Goal: Transaction & Acquisition: Download file/media

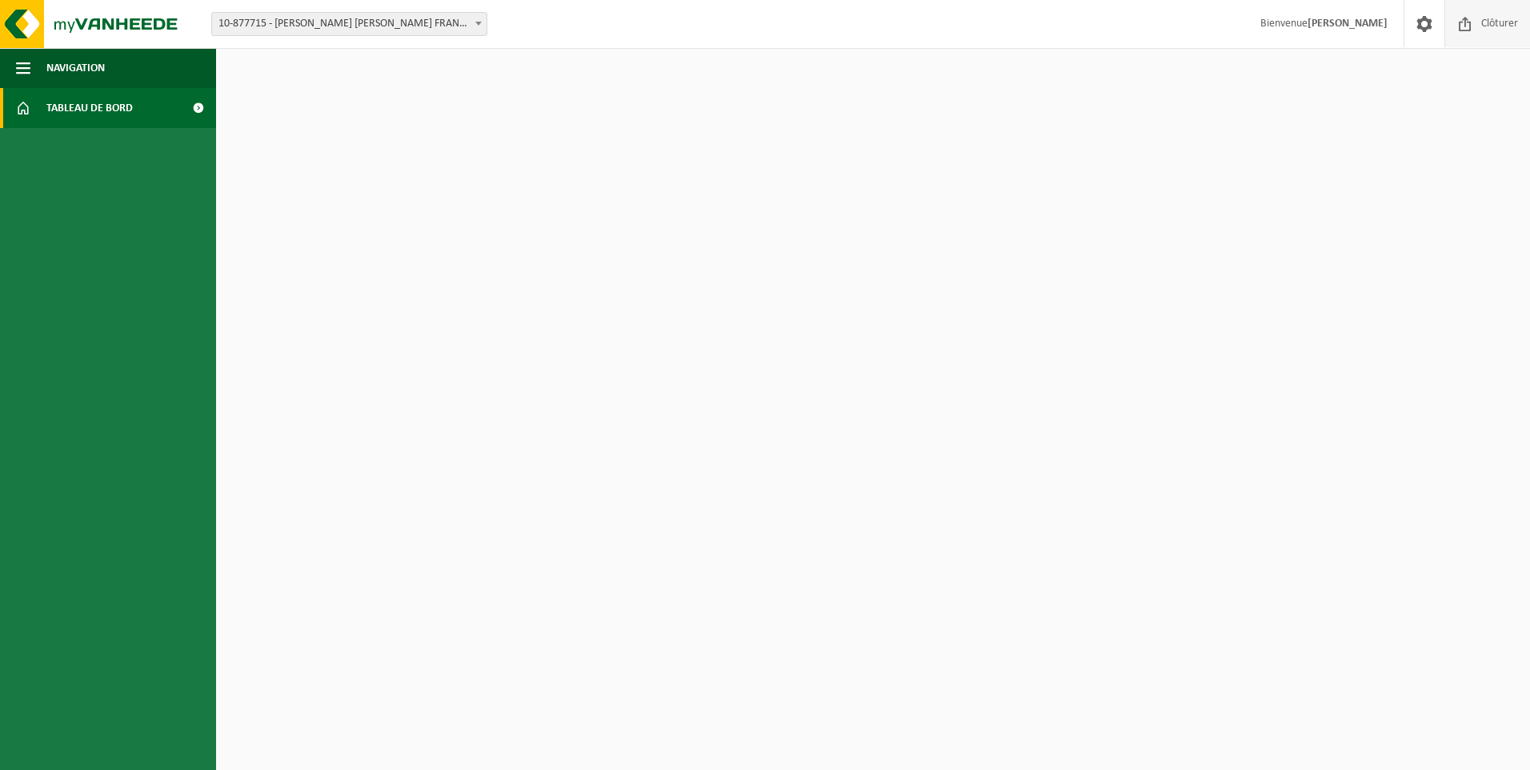
click at [1493, 21] on span "Clôturer" at bounding box center [1499, 23] width 45 height 47
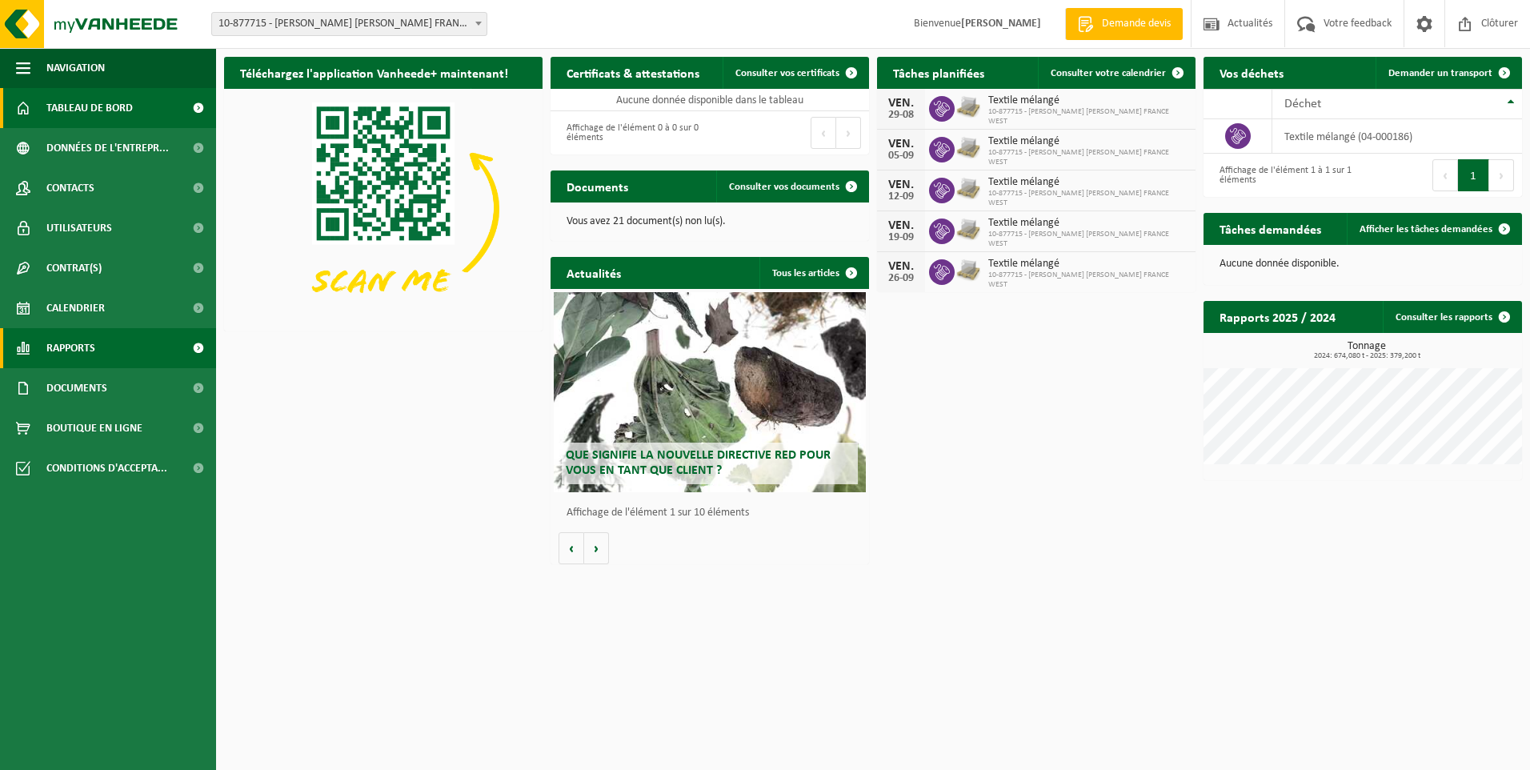
click at [70, 349] on span "Rapports" at bounding box center [70, 348] width 49 height 40
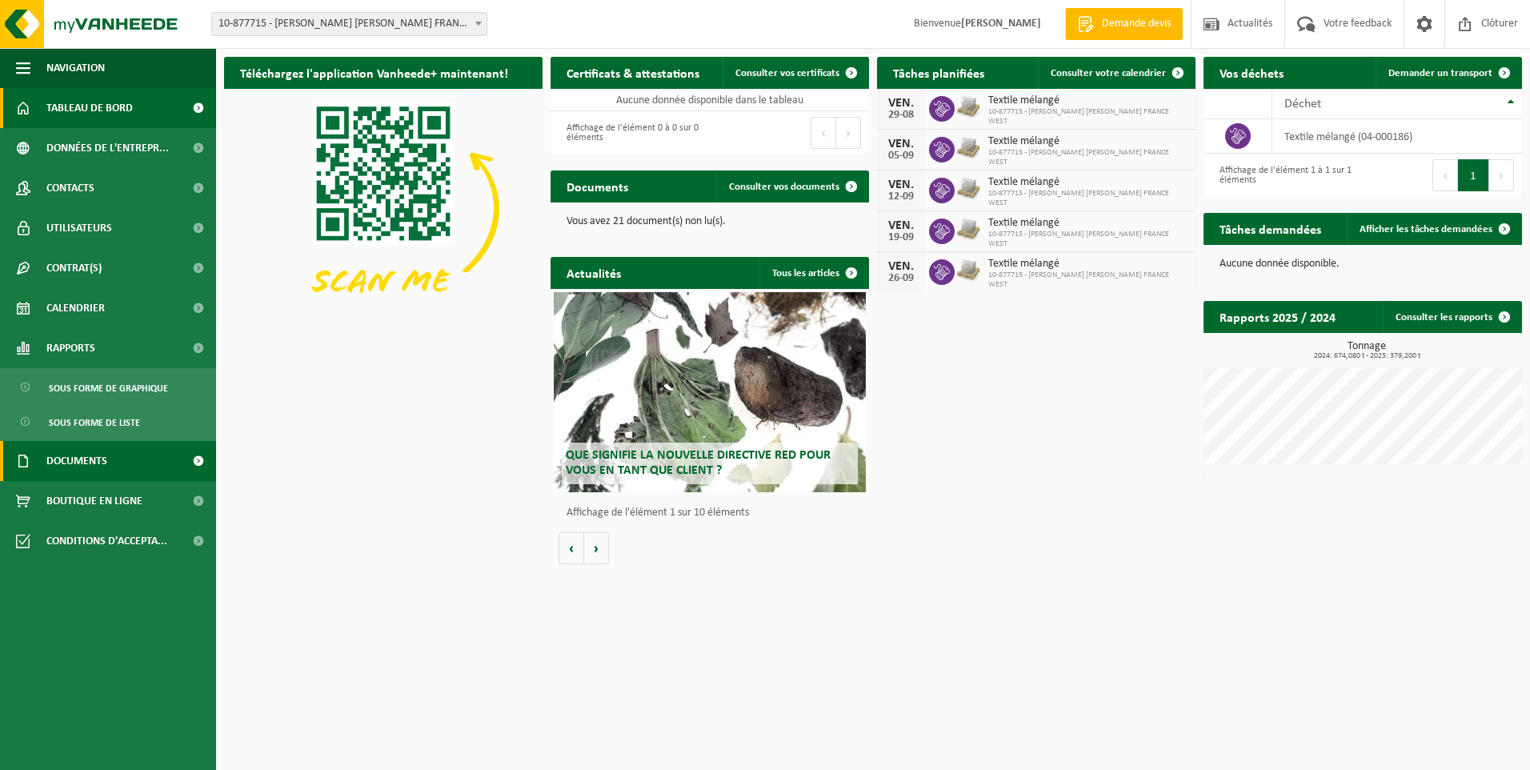
click at [84, 463] on span "Documents" at bounding box center [76, 461] width 61 height 40
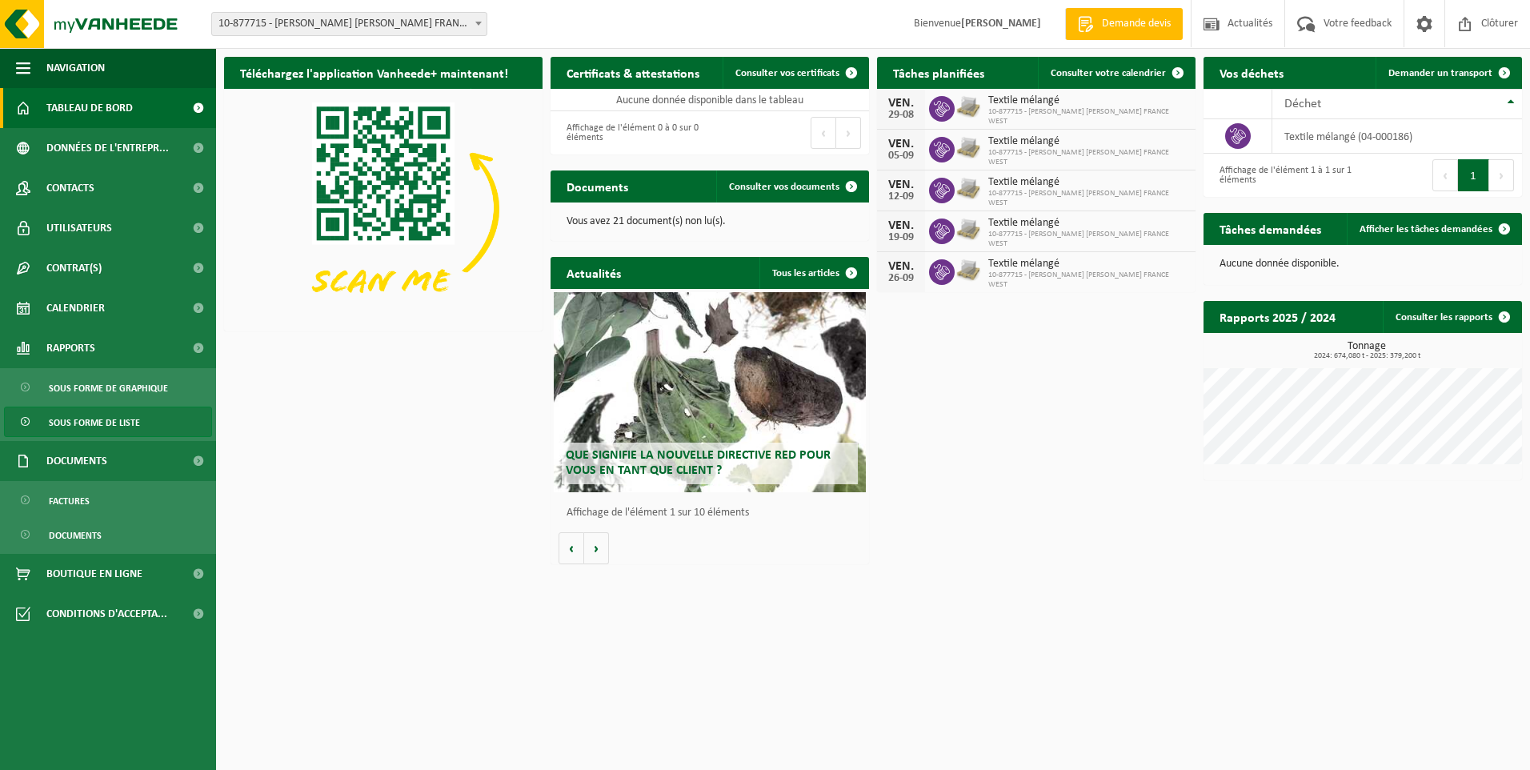
click at [86, 423] on span "Sous forme de liste" at bounding box center [94, 422] width 91 height 30
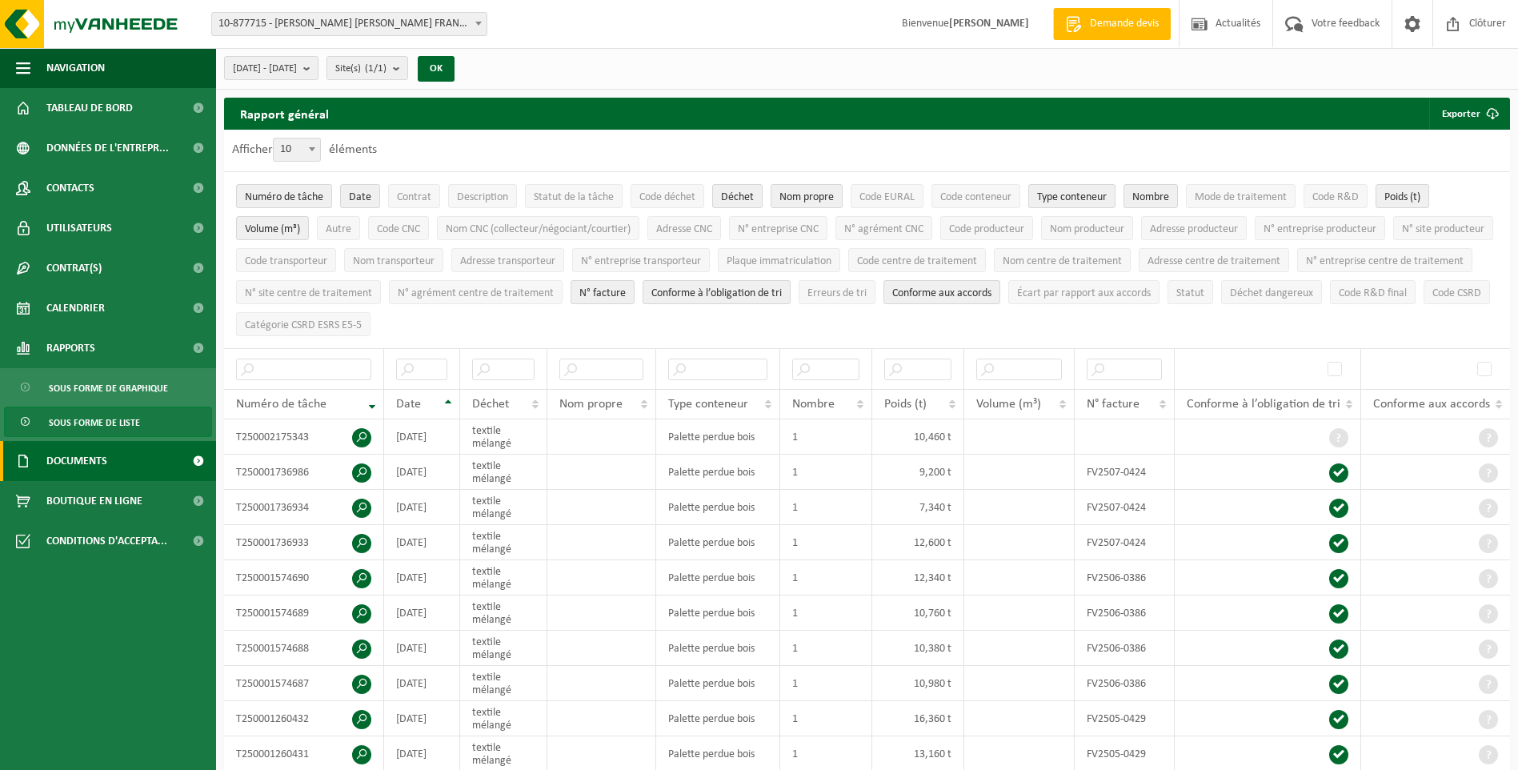
click at [83, 471] on span "Documents" at bounding box center [76, 461] width 61 height 40
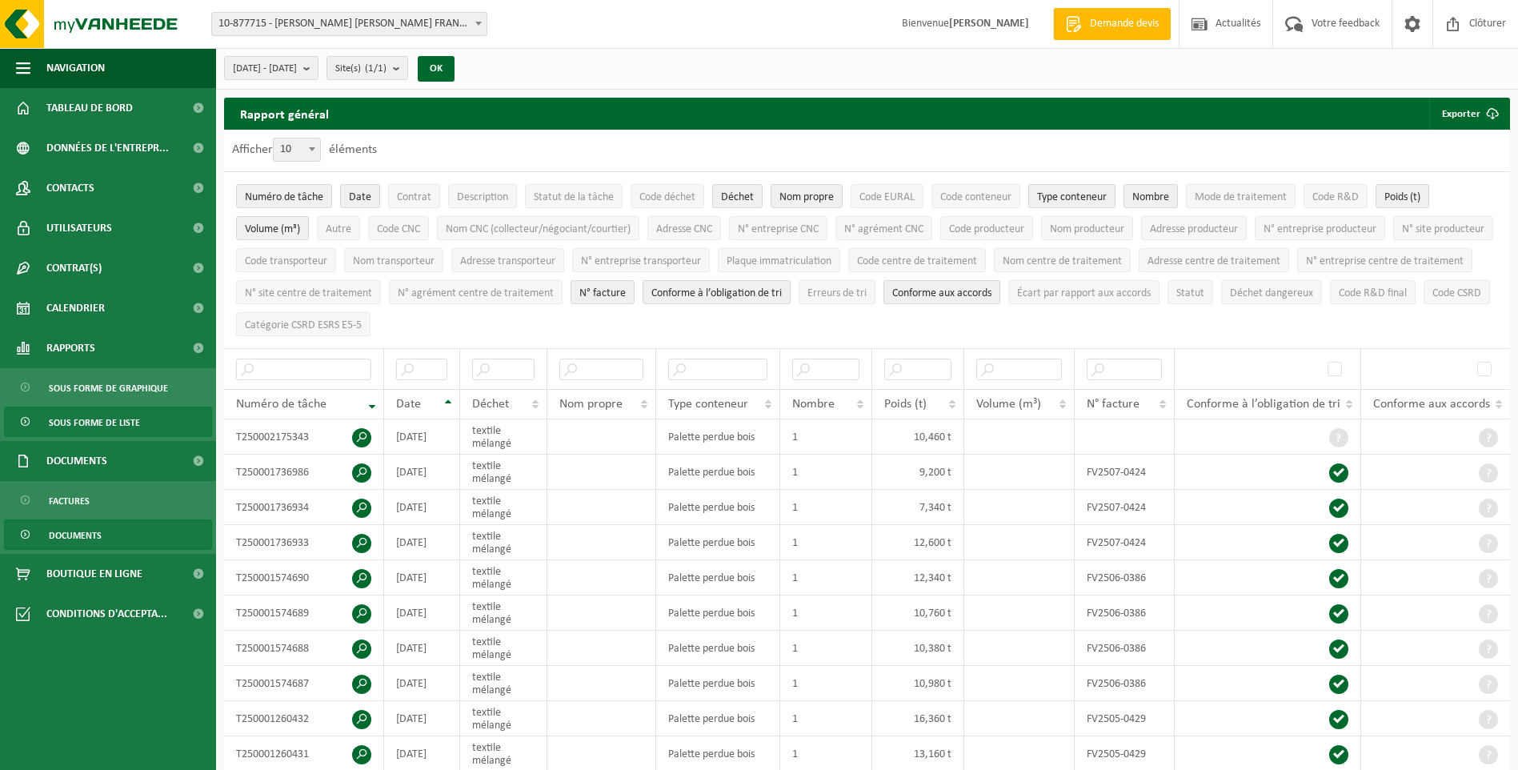
click at [82, 531] on span "Documents" at bounding box center [75, 535] width 53 height 30
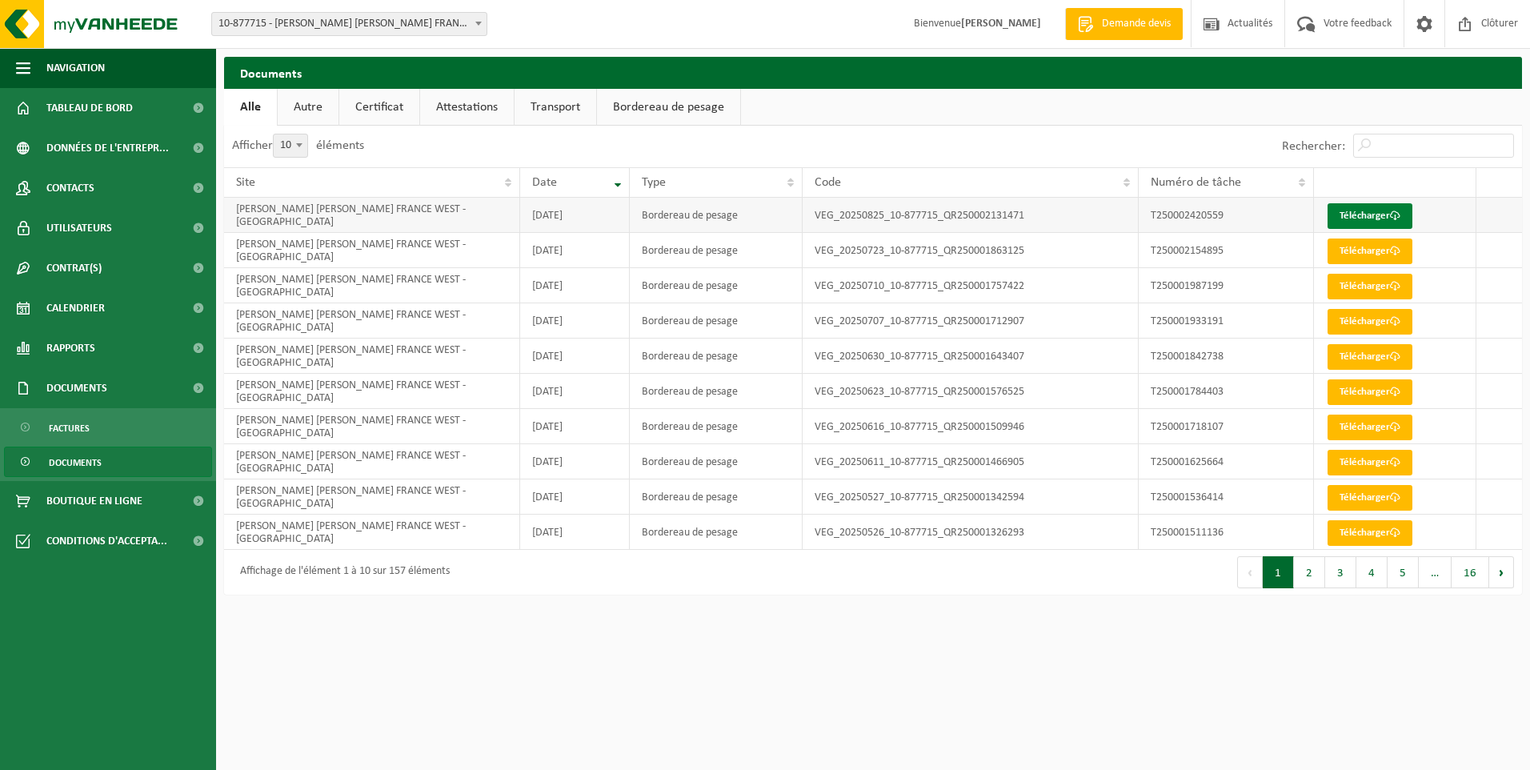
click at [1354, 218] on link "Télécharger" at bounding box center [1370, 216] width 85 height 26
